Goal: Task Accomplishment & Management: Manage account settings

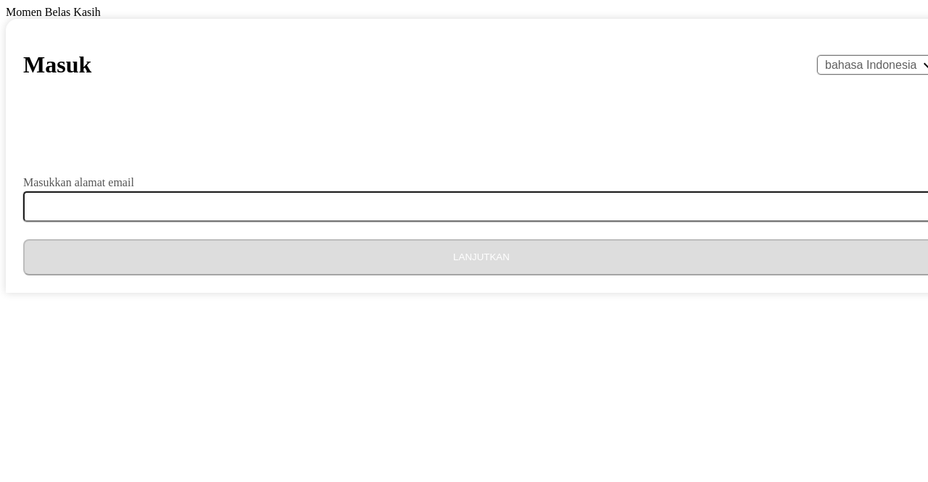
select select "id"
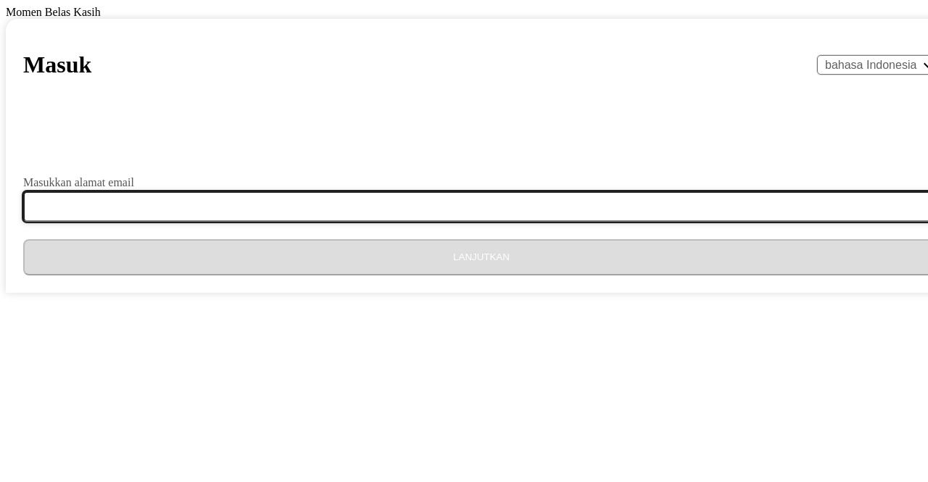
click at [412, 222] on input "Masukkan alamat email" at bounding box center [489, 206] width 933 height 30
type input "[EMAIL_ADDRESS][DOMAIN_NAME]"
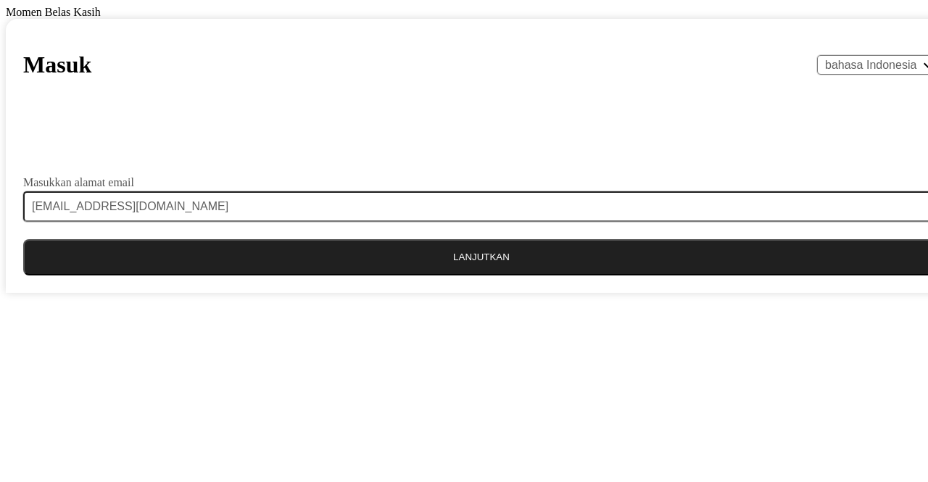
click at [454, 275] on button "Lanjutkan" at bounding box center [481, 257] width 916 height 36
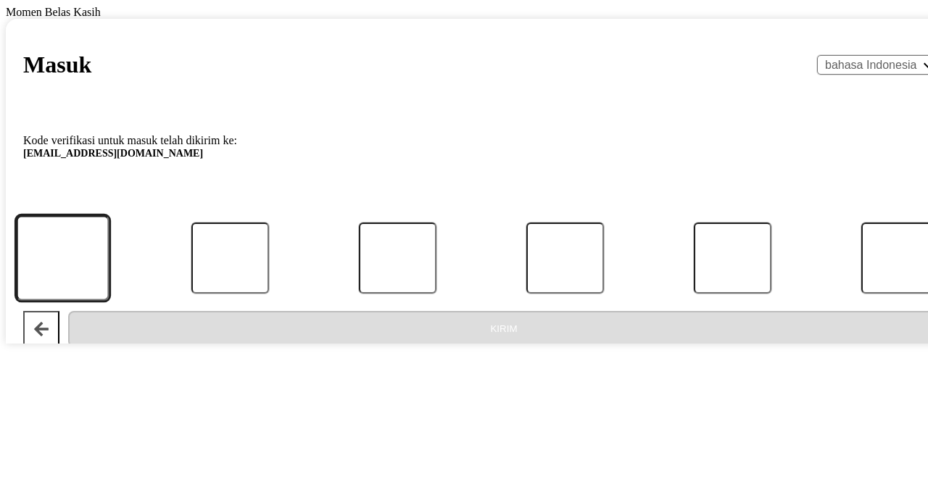
click at [109, 300] on input "Kode" at bounding box center [62, 257] width 93 height 85
type input "1"
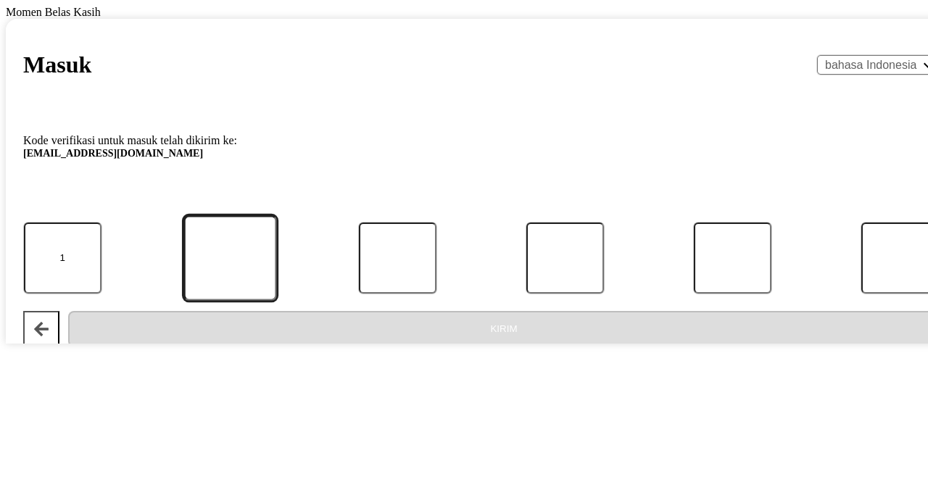
type input "8"
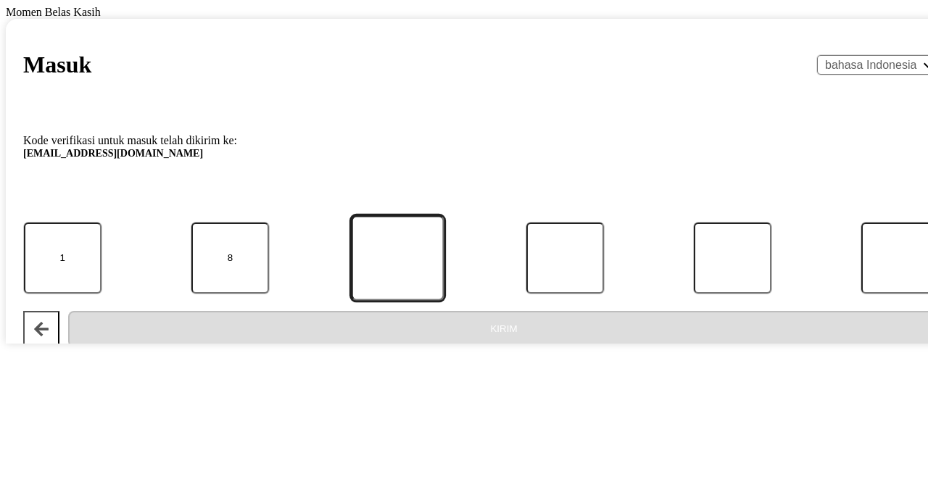
type input "7"
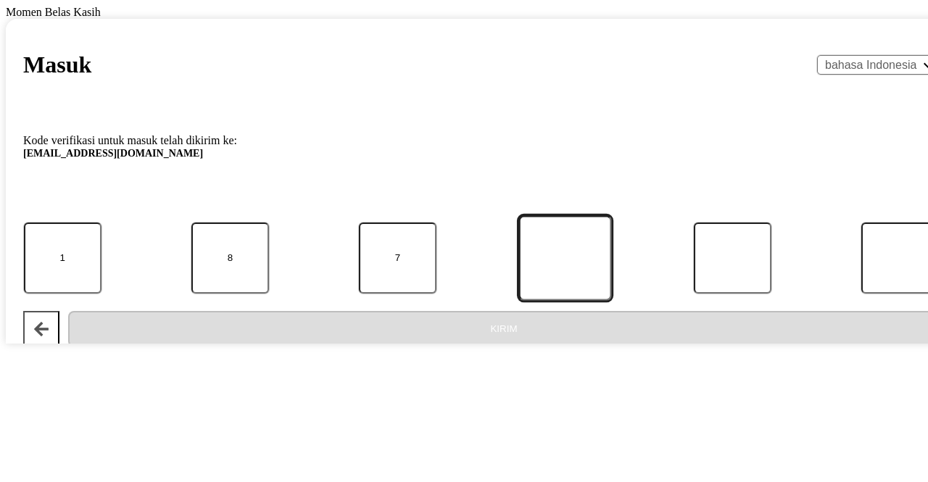
type input "9"
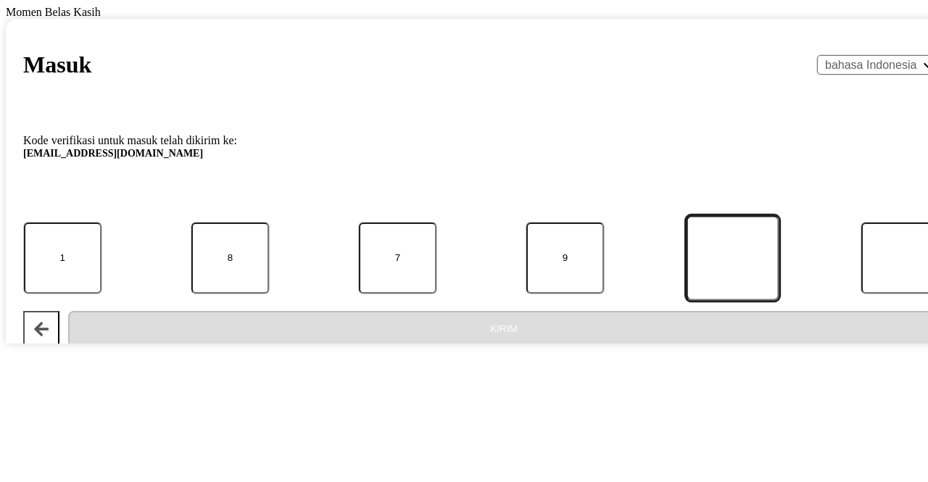
type input "5"
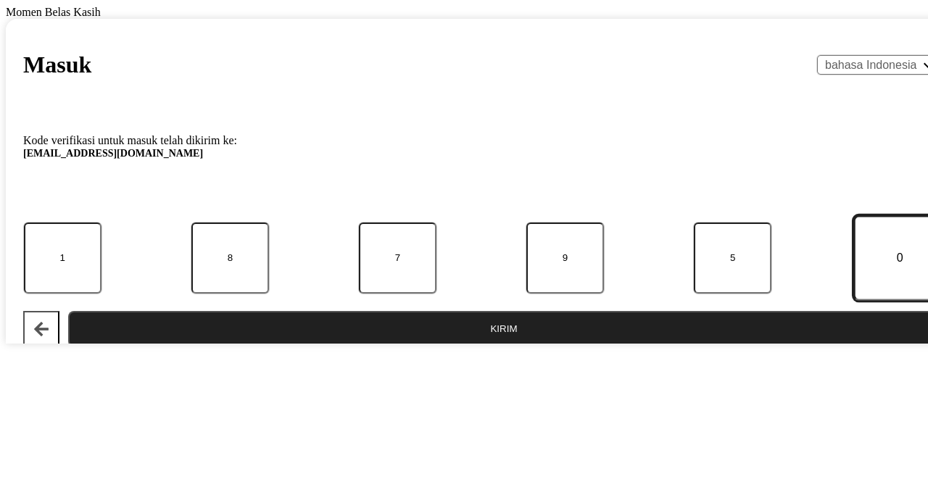
type input "0"
click at [68, 311] on button "Kirim" at bounding box center [503, 329] width 871 height 36
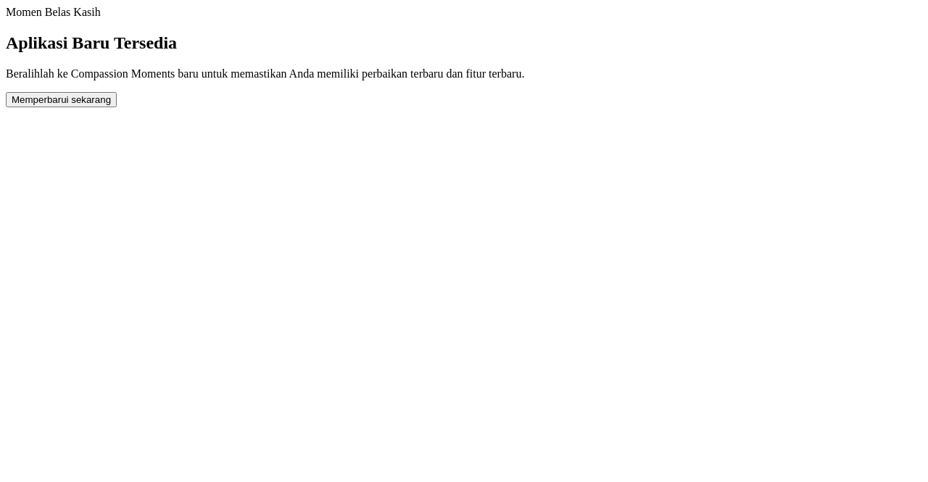
click at [117, 107] on button "Memperbarui sekarang" at bounding box center [61, 99] width 111 height 15
